Goal: Information Seeking & Learning: Learn about a topic

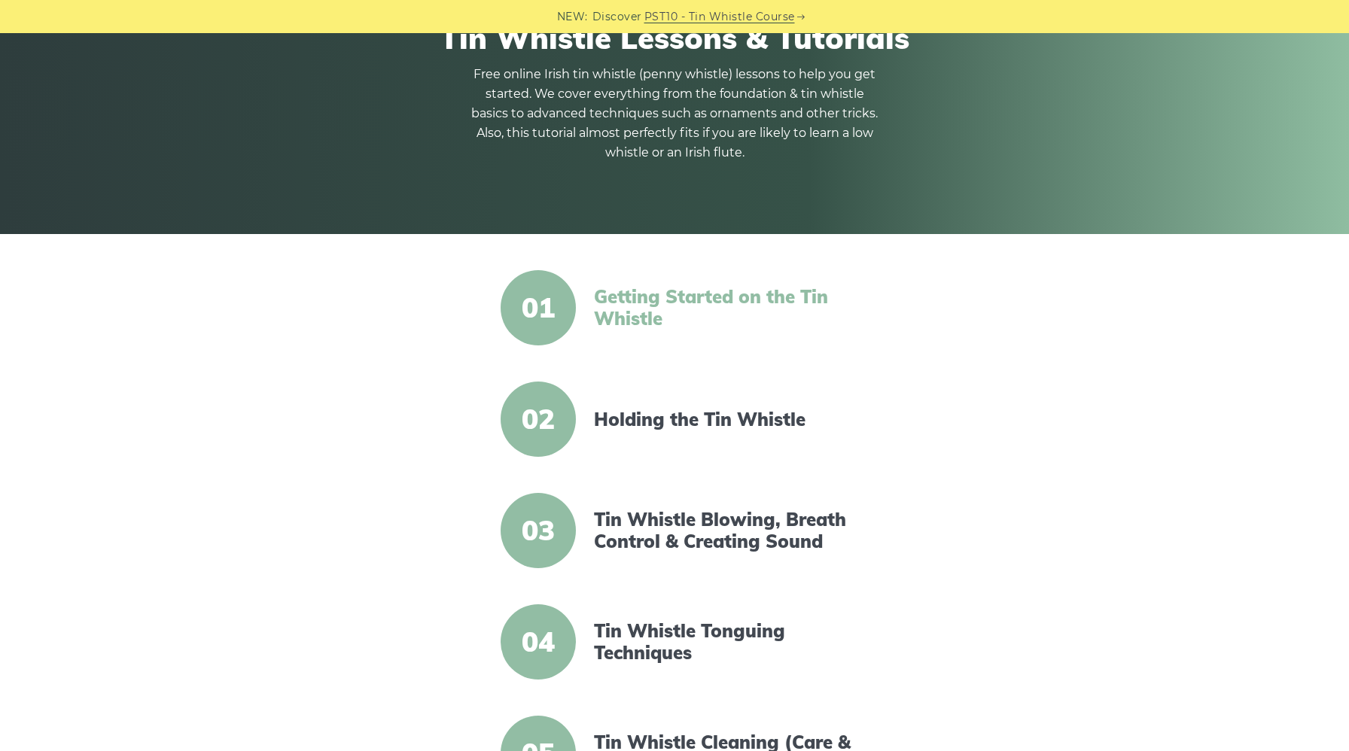
click at [624, 300] on link "Getting Started on the Tin Whistle" at bounding box center [723, 308] width 259 height 44
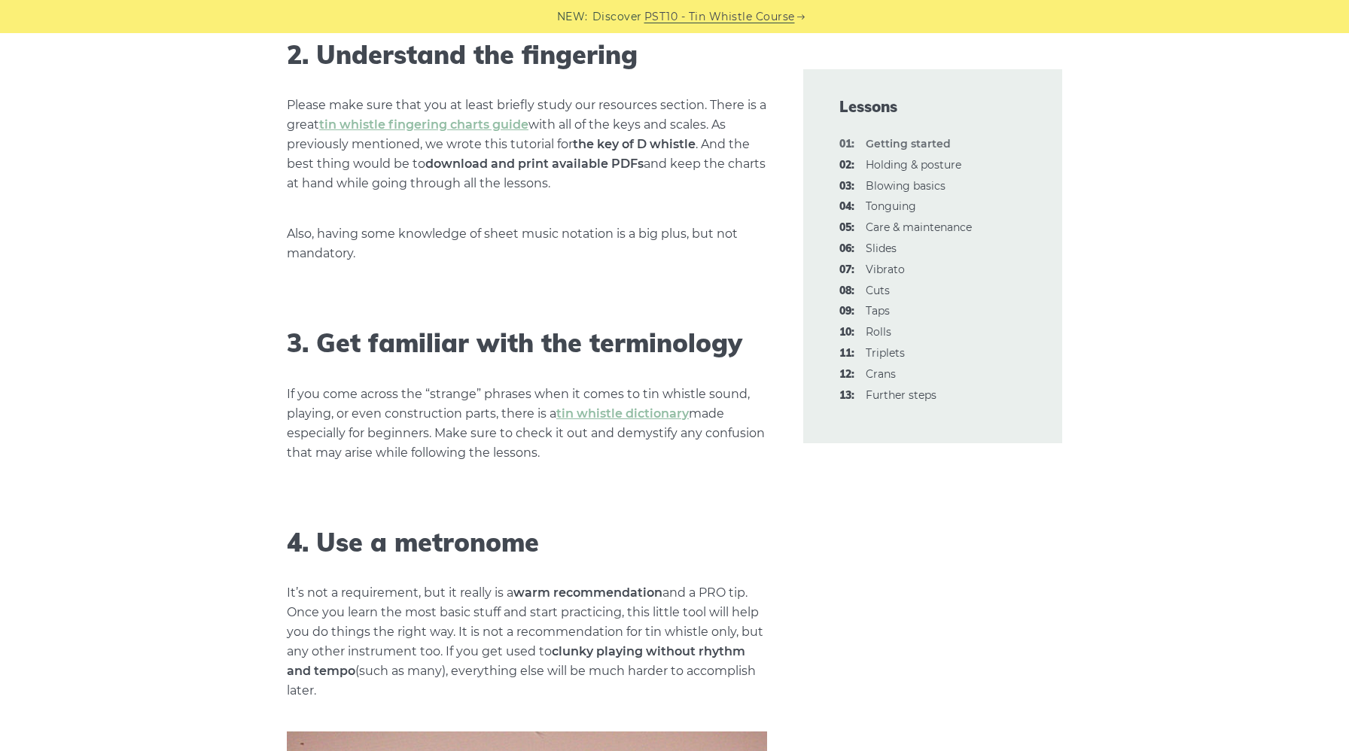
scroll to position [1224, 0]
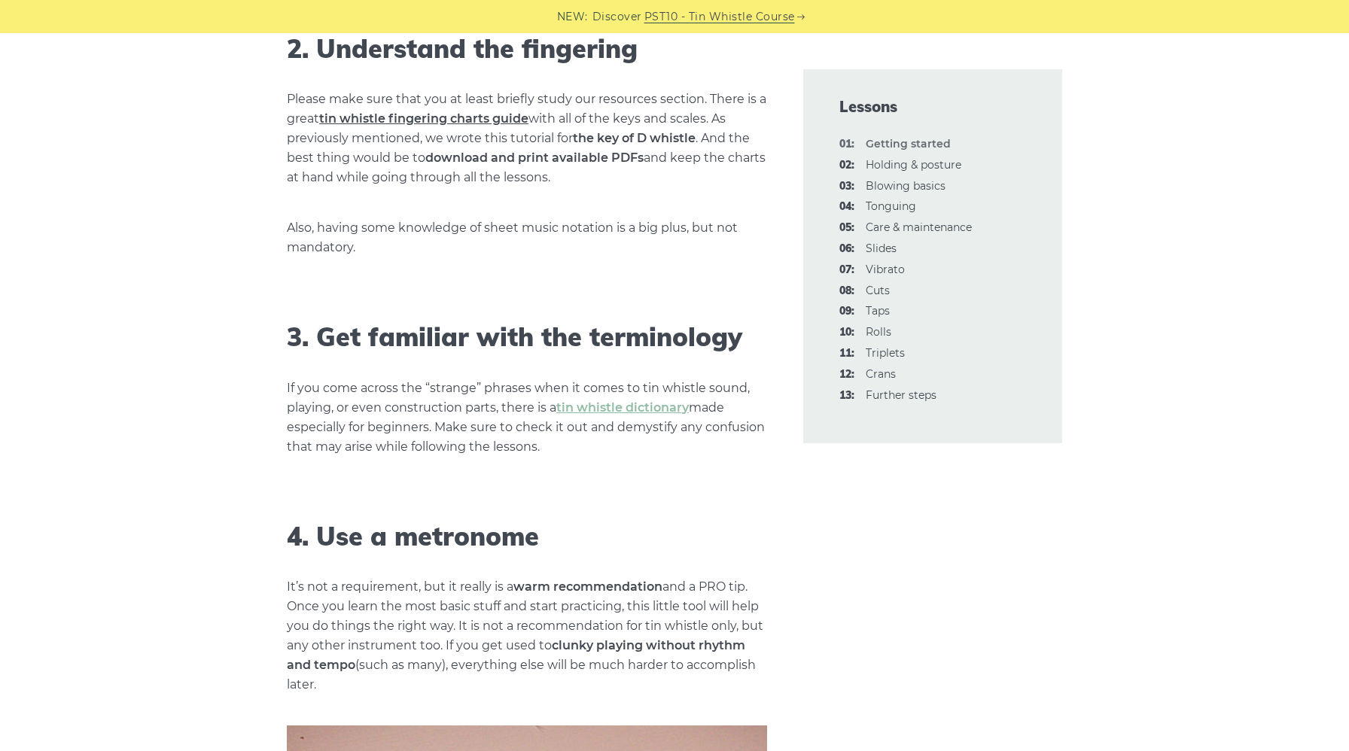
click at [510, 120] on link "tin whistle fingering charts guide" at bounding box center [423, 118] width 209 height 14
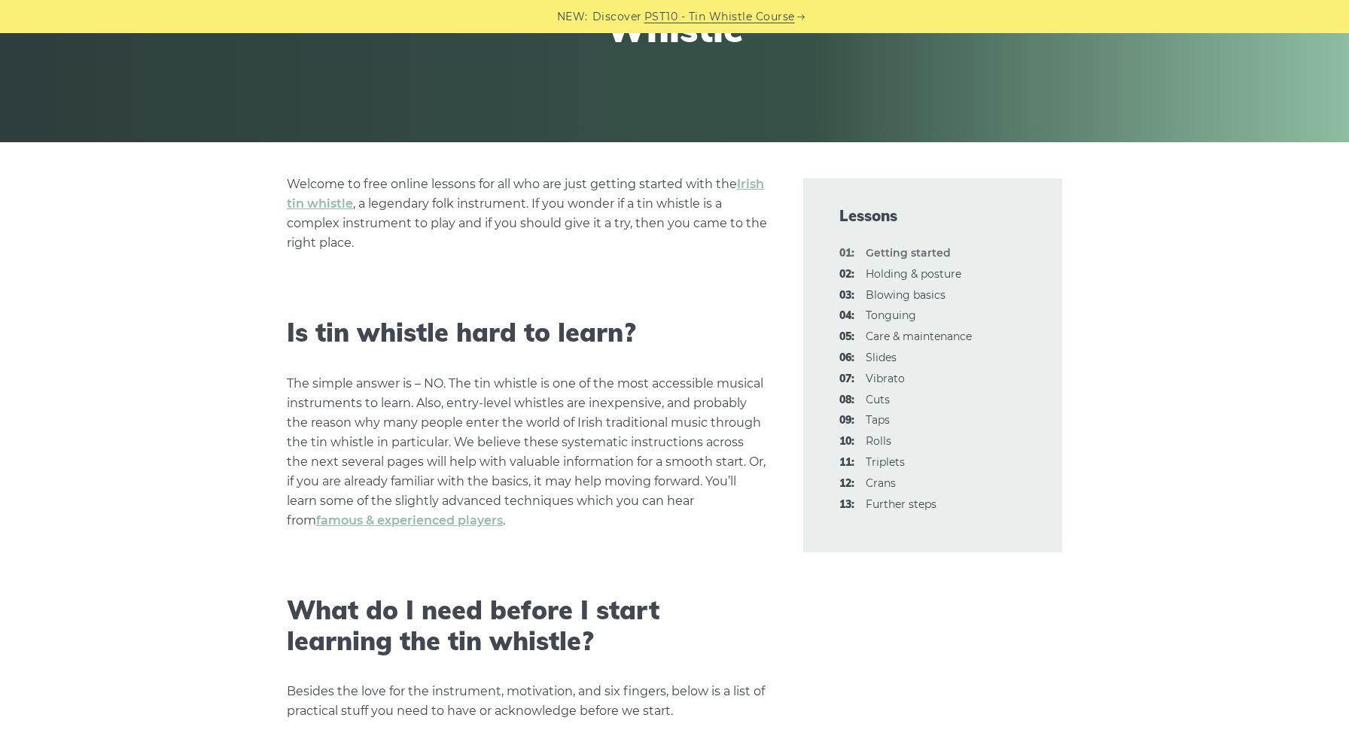
scroll to position [290, 0]
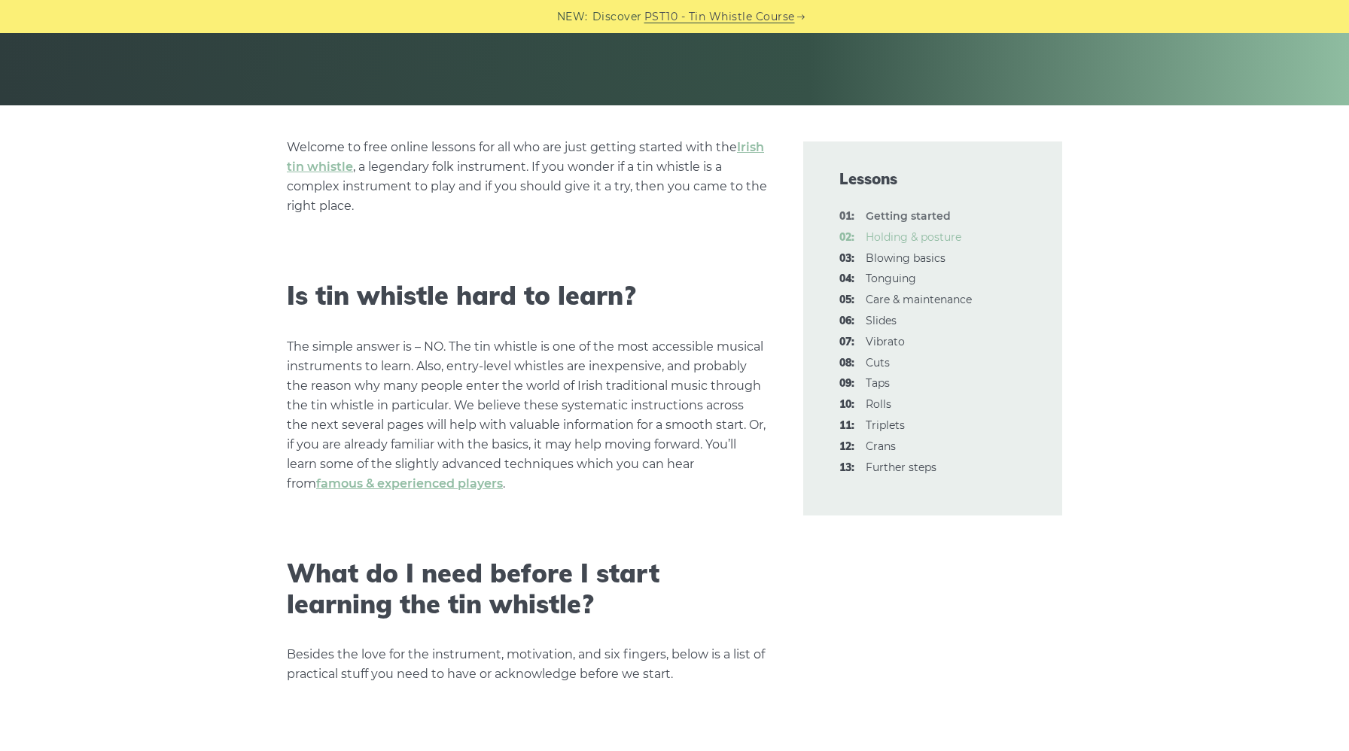
click at [934, 234] on link "02: Holding & posture" at bounding box center [913, 237] width 96 height 14
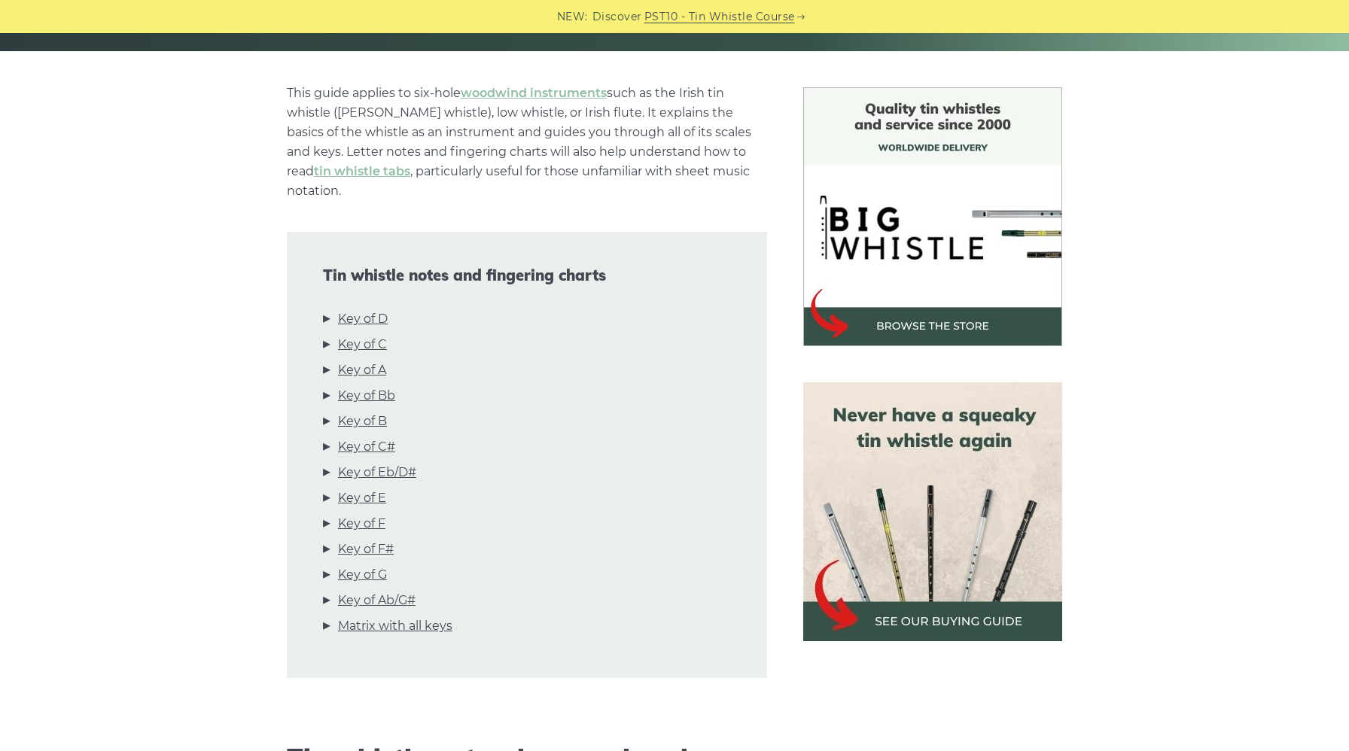
scroll to position [345, 0]
click at [380, 309] on link "Key of D" at bounding box center [363, 319] width 50 height 20
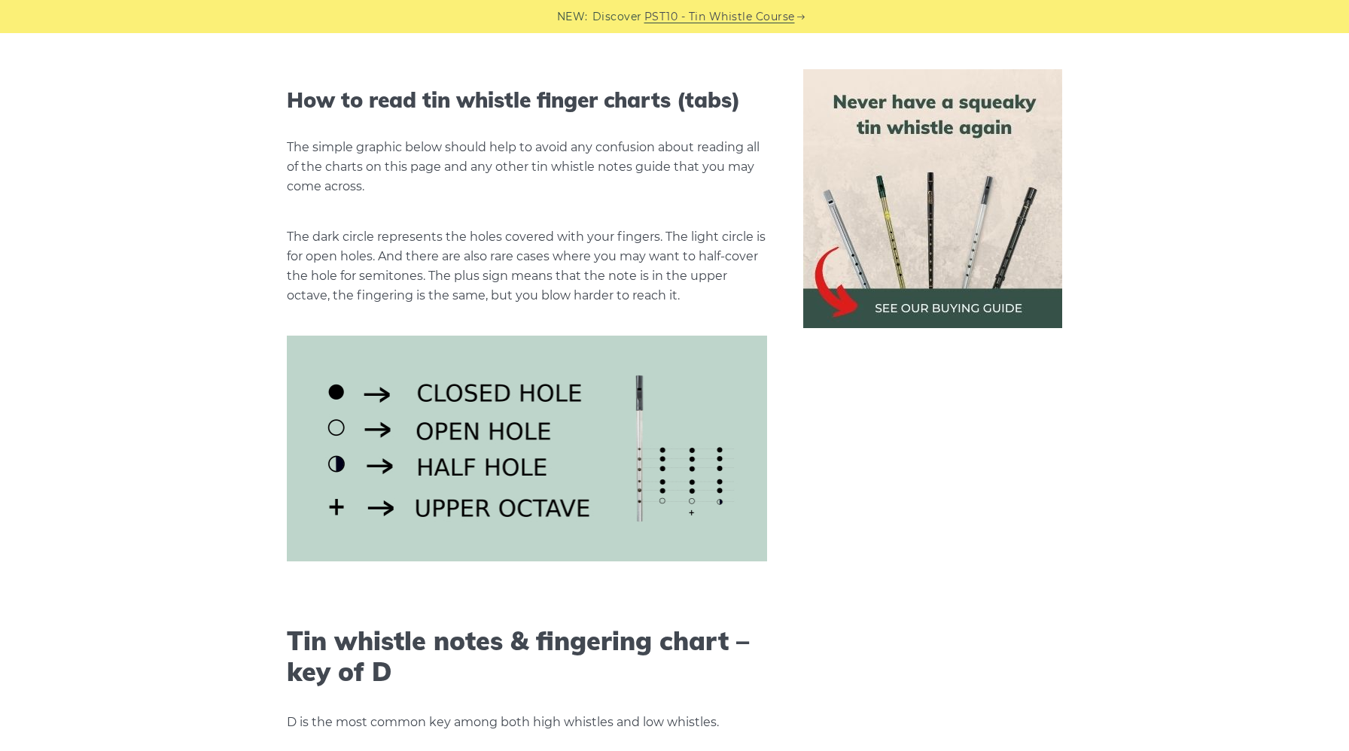
scroll to position [1697, 0]
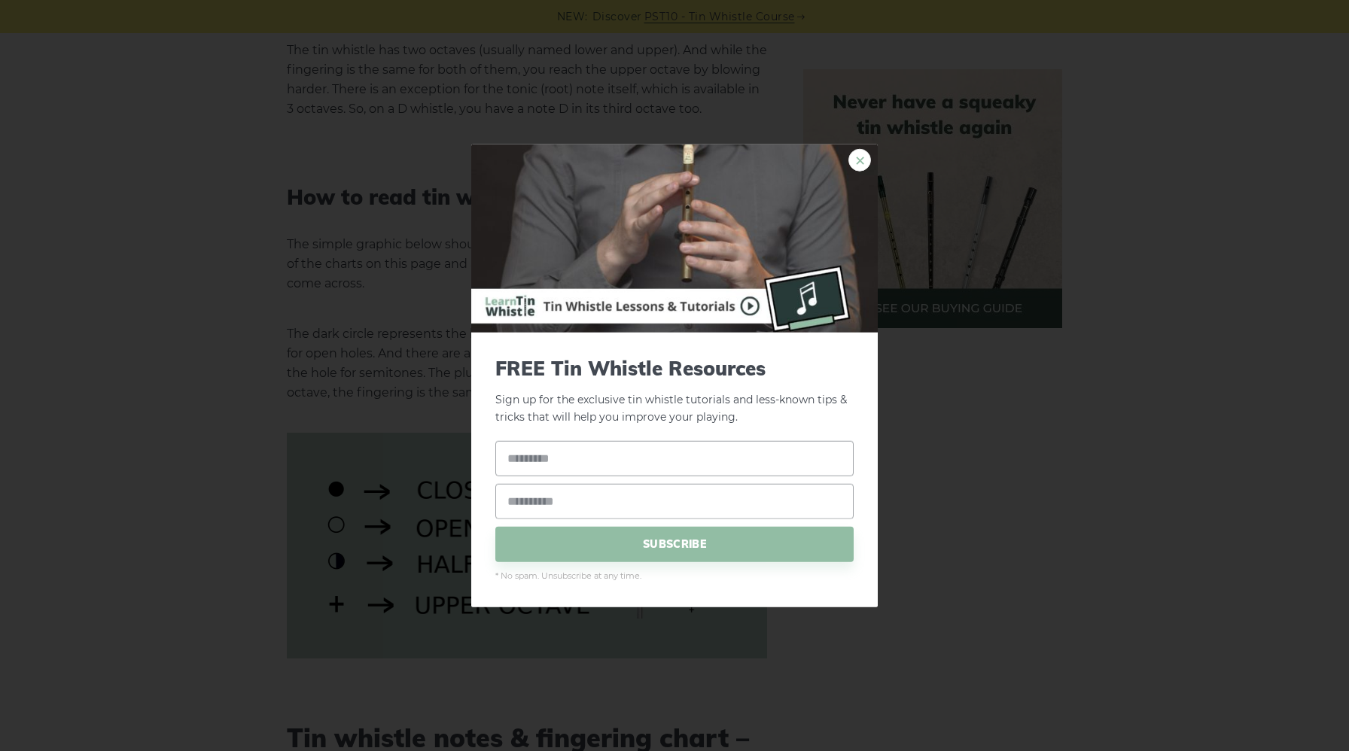
click at [863, 159] on link "×" at bounding box center [859, 160] width 23 height 23
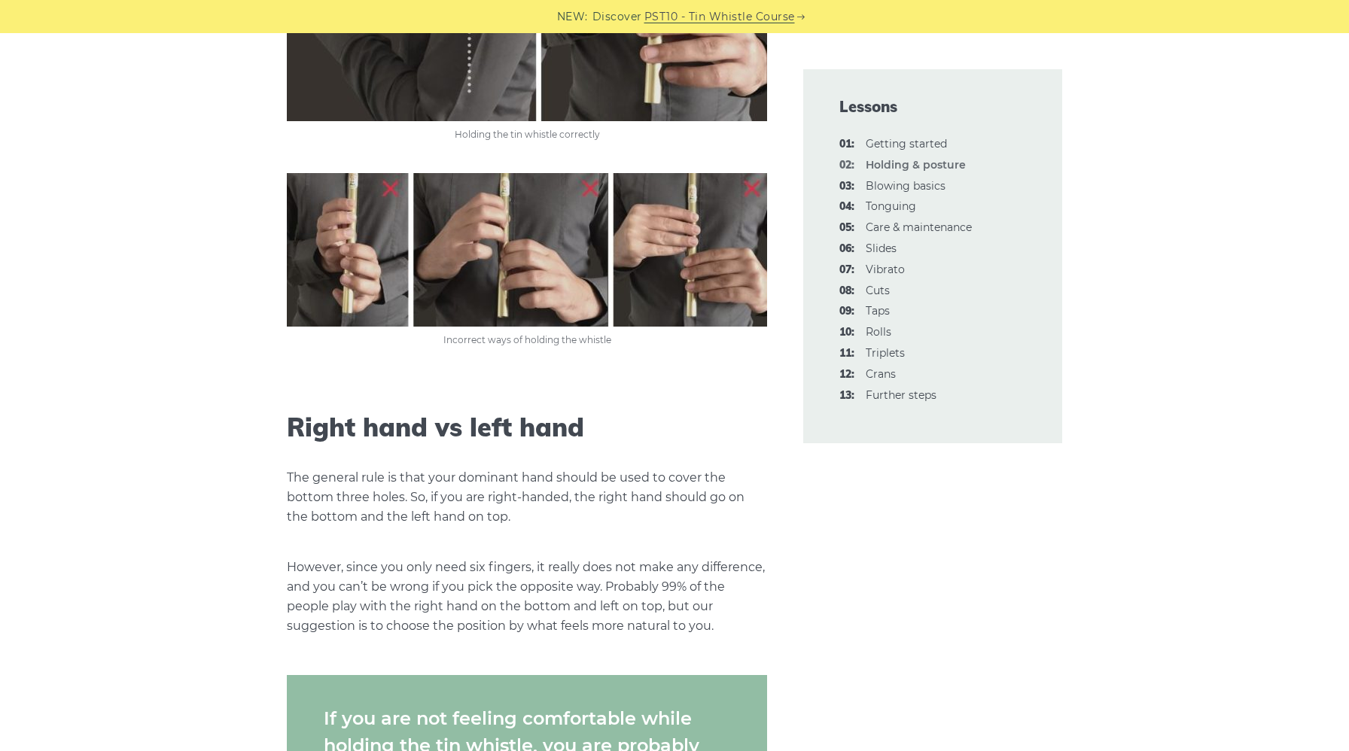
scroll to position [1117, 0]
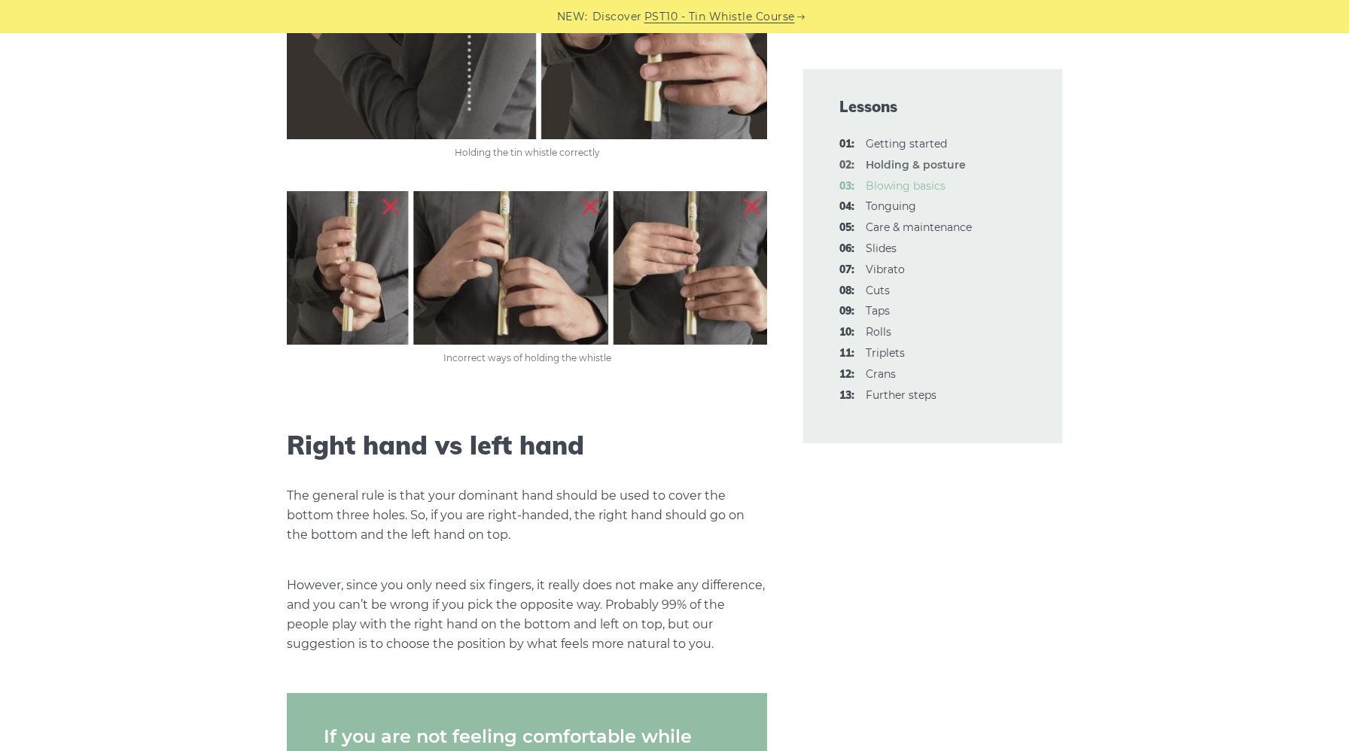
click at [911, 185] on link "03: Blowing basics" at bounding box center [905, 186] width 80 height 14
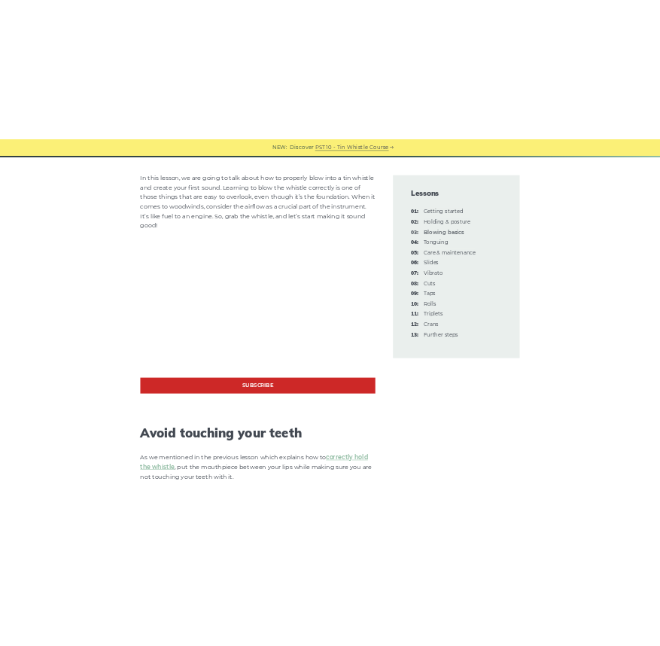
scroll to position [351, 0]
